Goal: Task Accomplishment & Management: Manage account settings

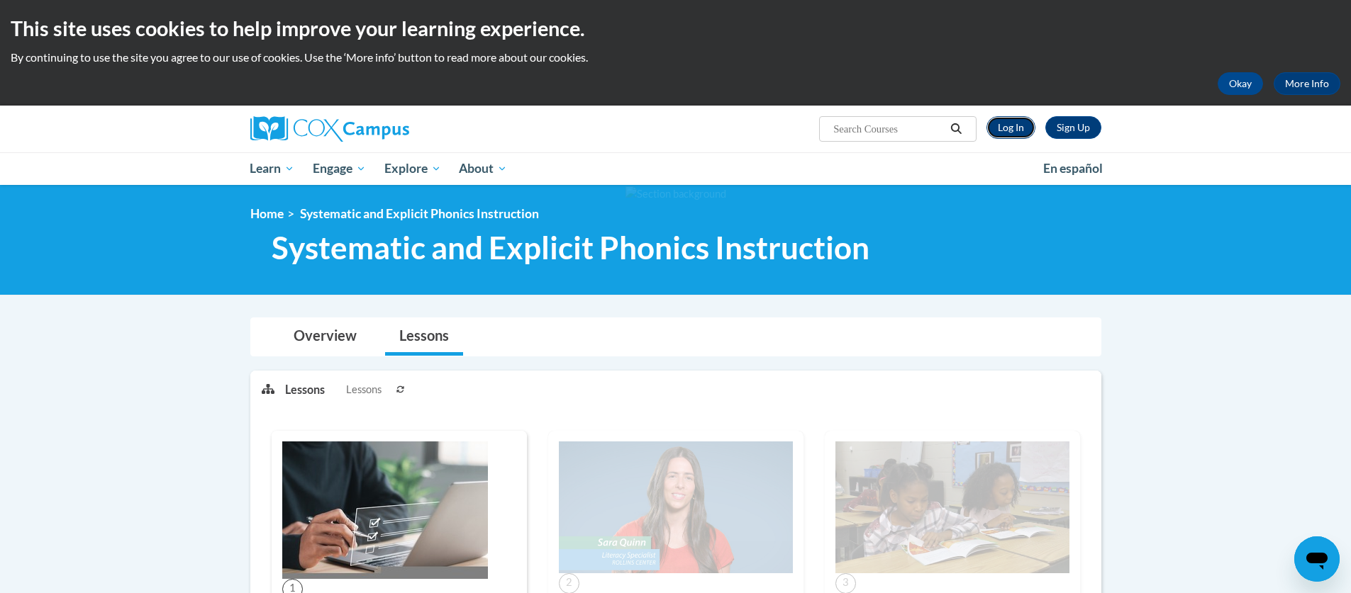
click at [1000, 130] on link "Log In" at bounding box center [1010, 127] width 49 height 23
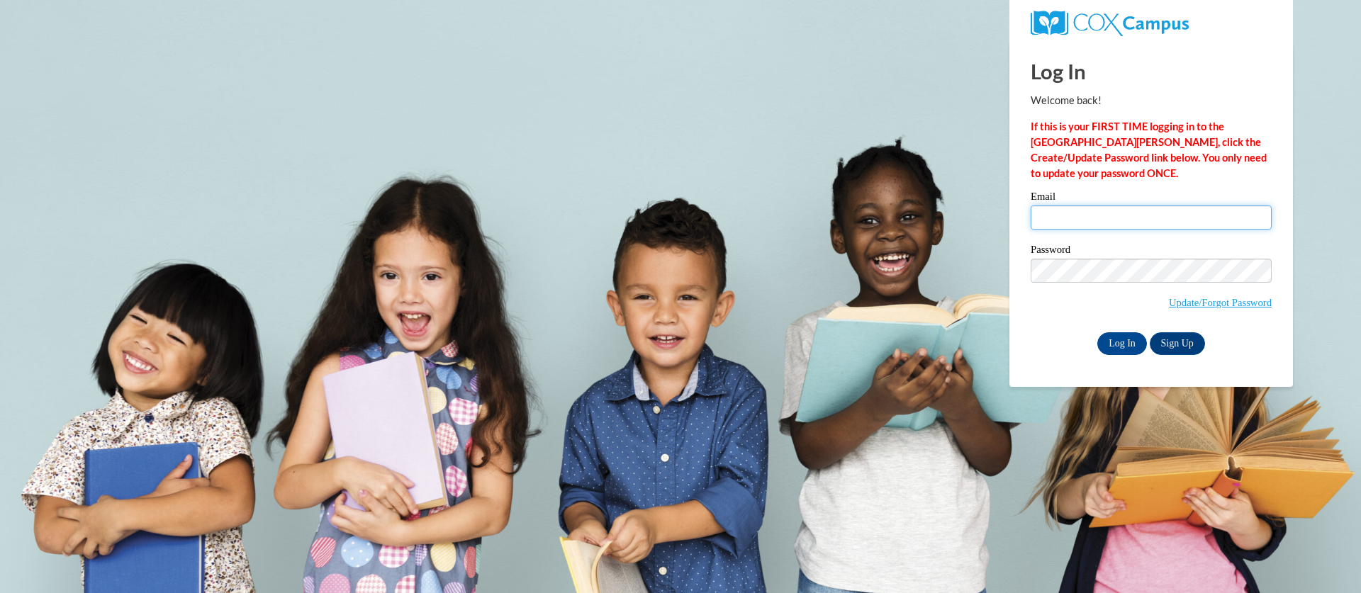
click at [1084, 212] on input "Email" at bounding box center [1151, 218] width 241 height 24
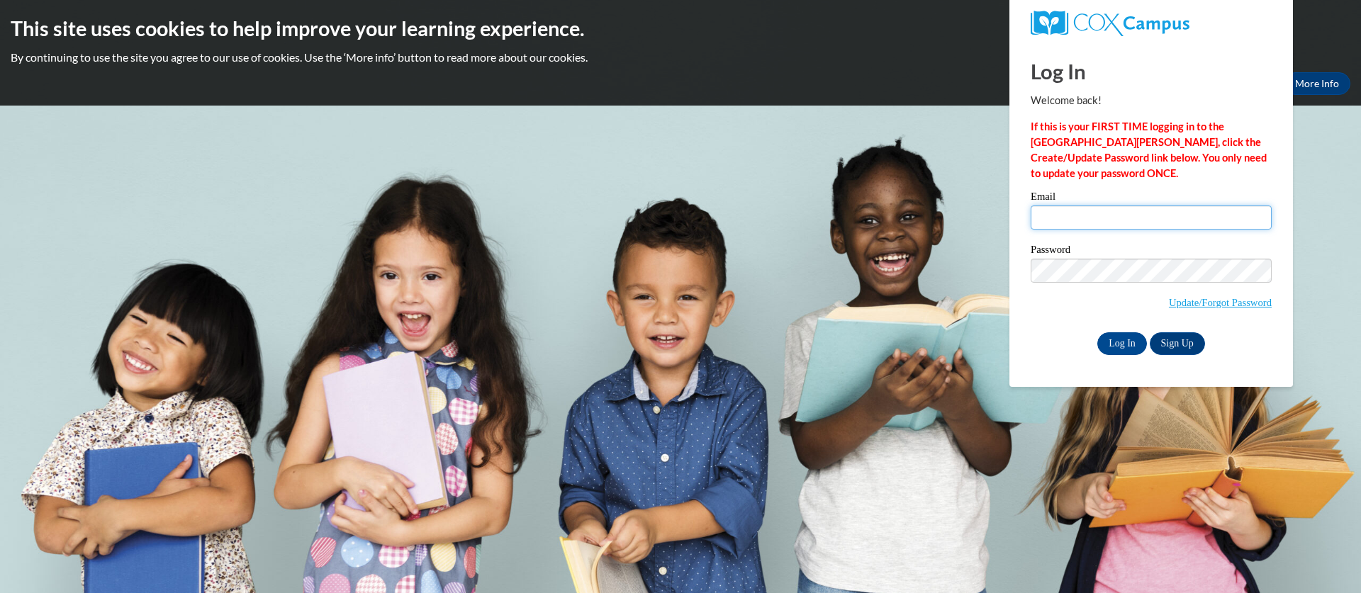
type input "eklawson@valdosta.edu"
click at [1132, 342] on input "Log In" at bounding box center [1123, 344] width 50 height 23
click at [1122, 347] on input "Log In" at bounding box center [1123, 344] width 50 height 23
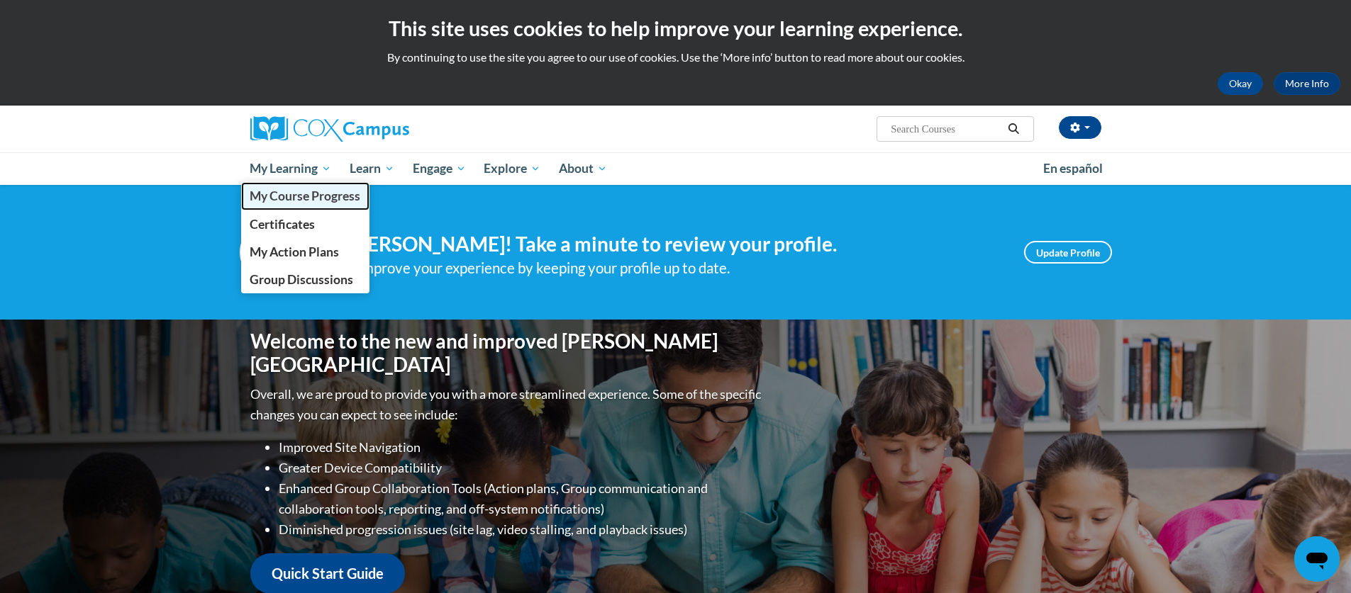
click at [282, 193] on span "My Course Progress" at bounding box center [305, 196] width 111 height 15
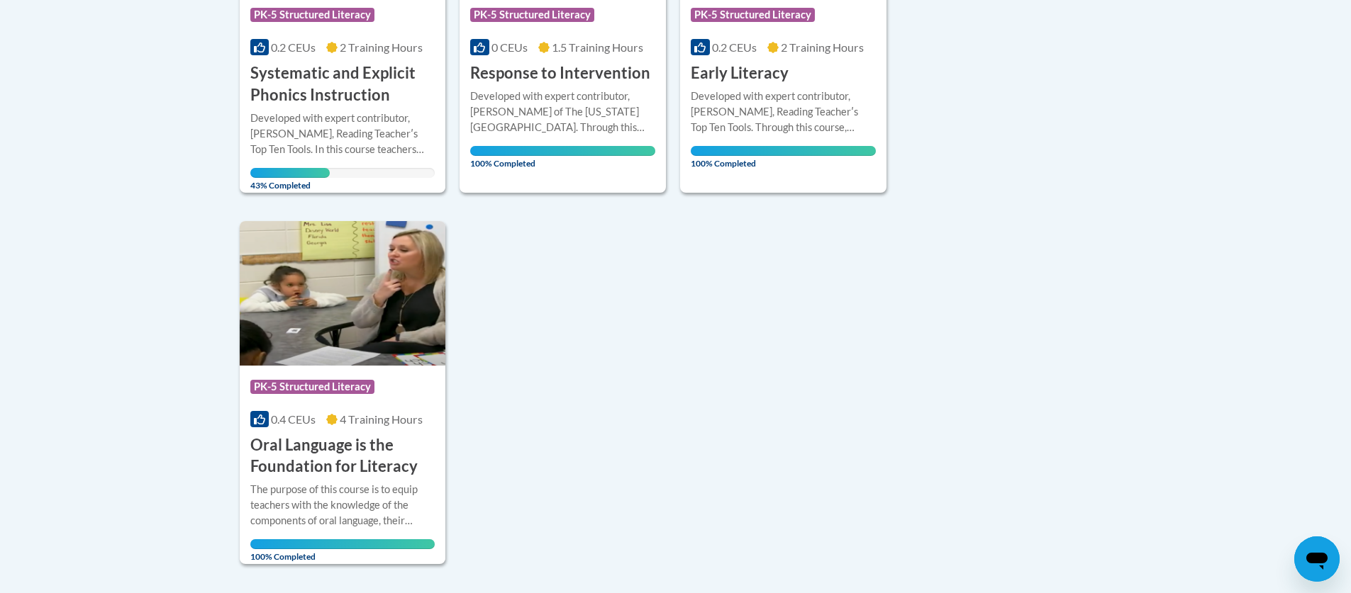
scroll to position [245, 0]
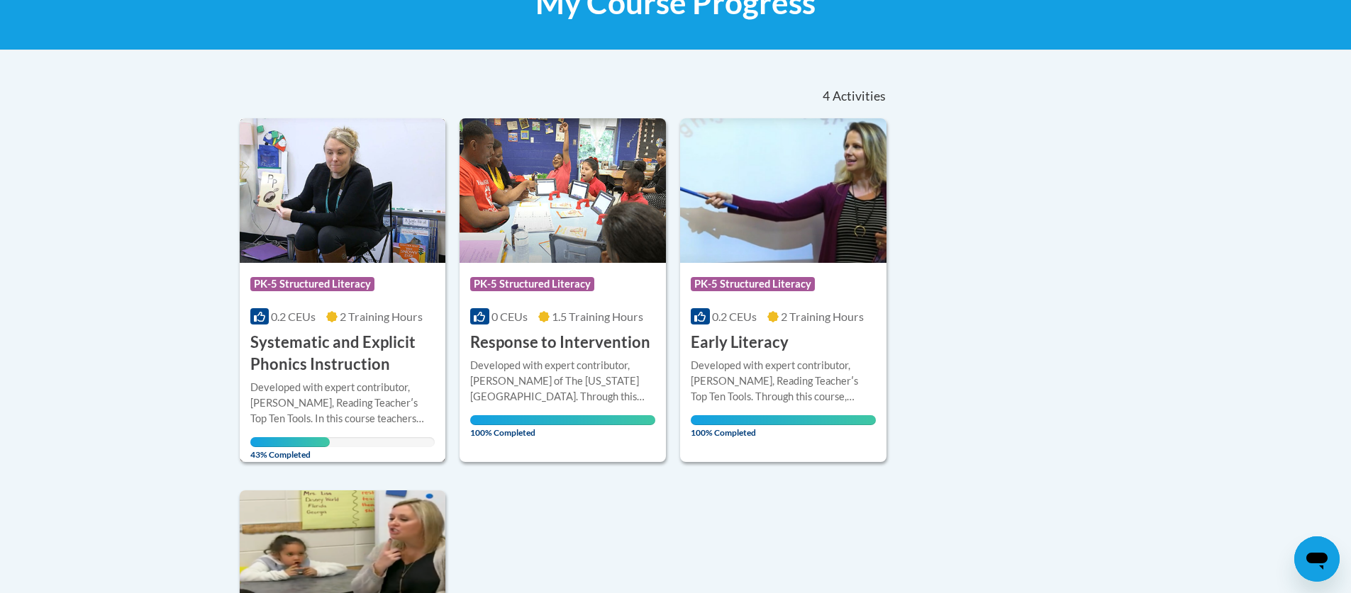
click at [349, 350] on h3 "Systematic and Explicit Phonics Instruction" at bounding box center [342, 354] width 185 height 44
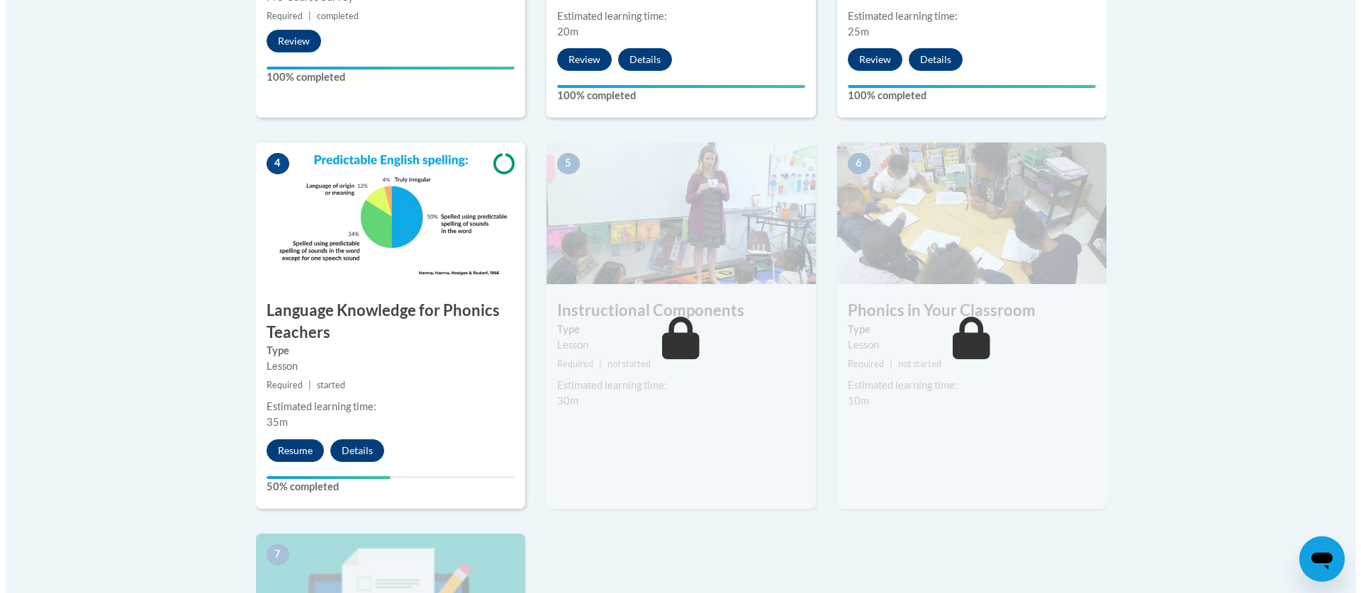
scroll to position [744, 0]
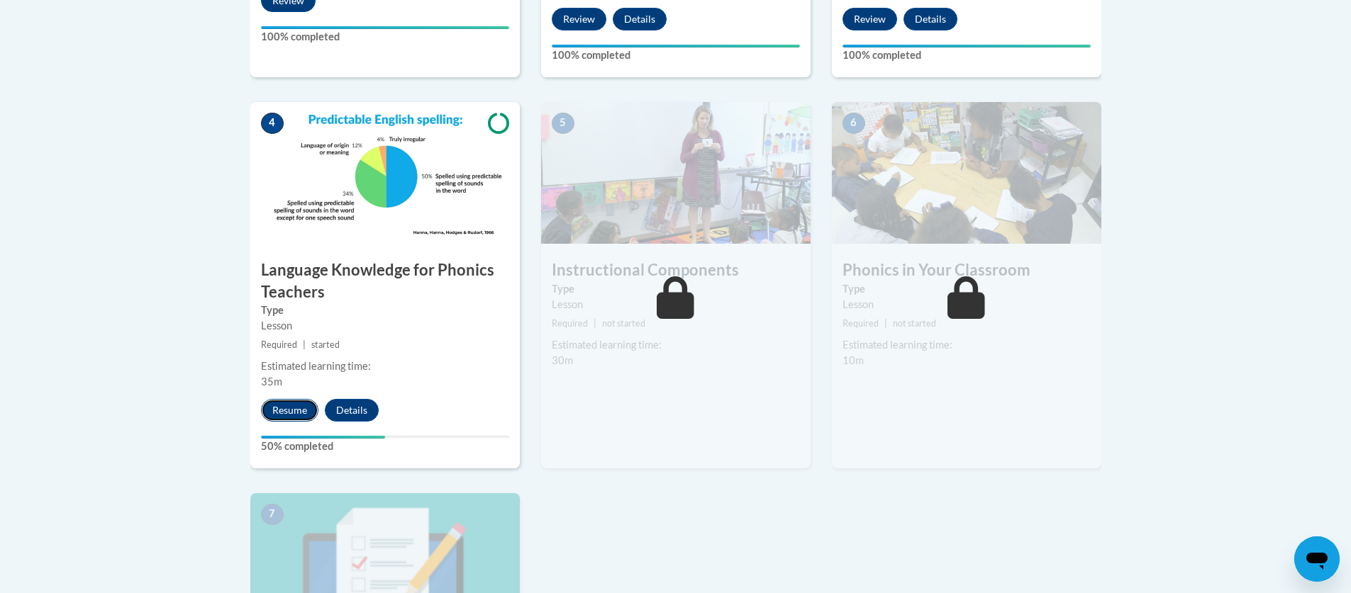
click at [295, 408] on button "Resume" at bounding box center [289, 410] width 57 height 23
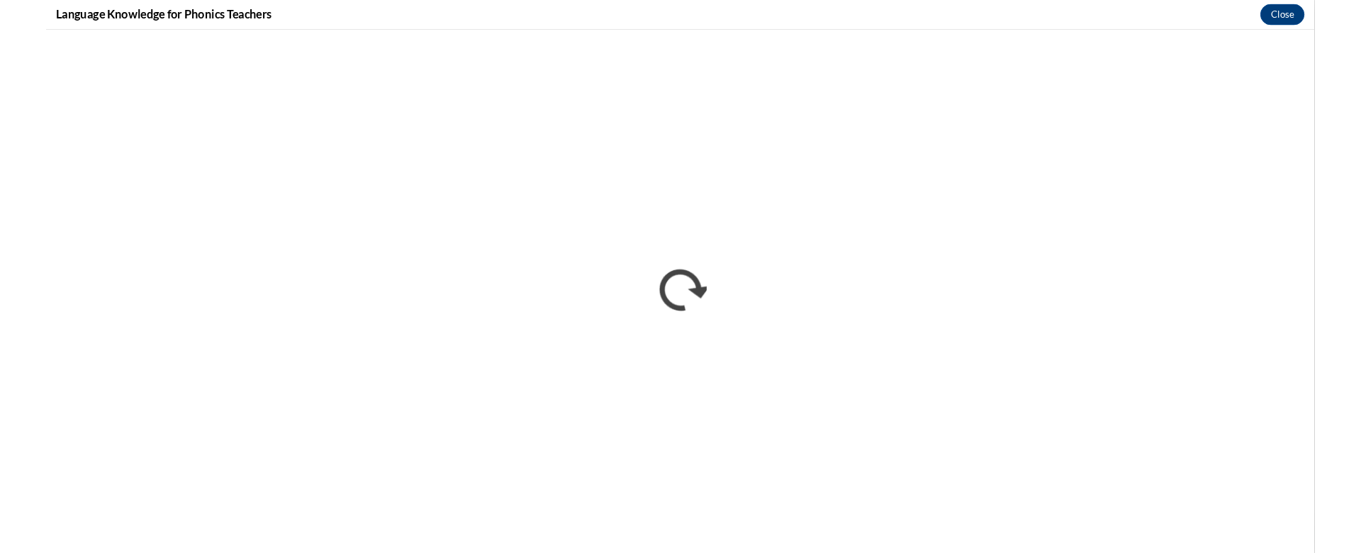
scroll to position [0, 0]
